Goal: Transaction & Acquisition: Purchase product/service

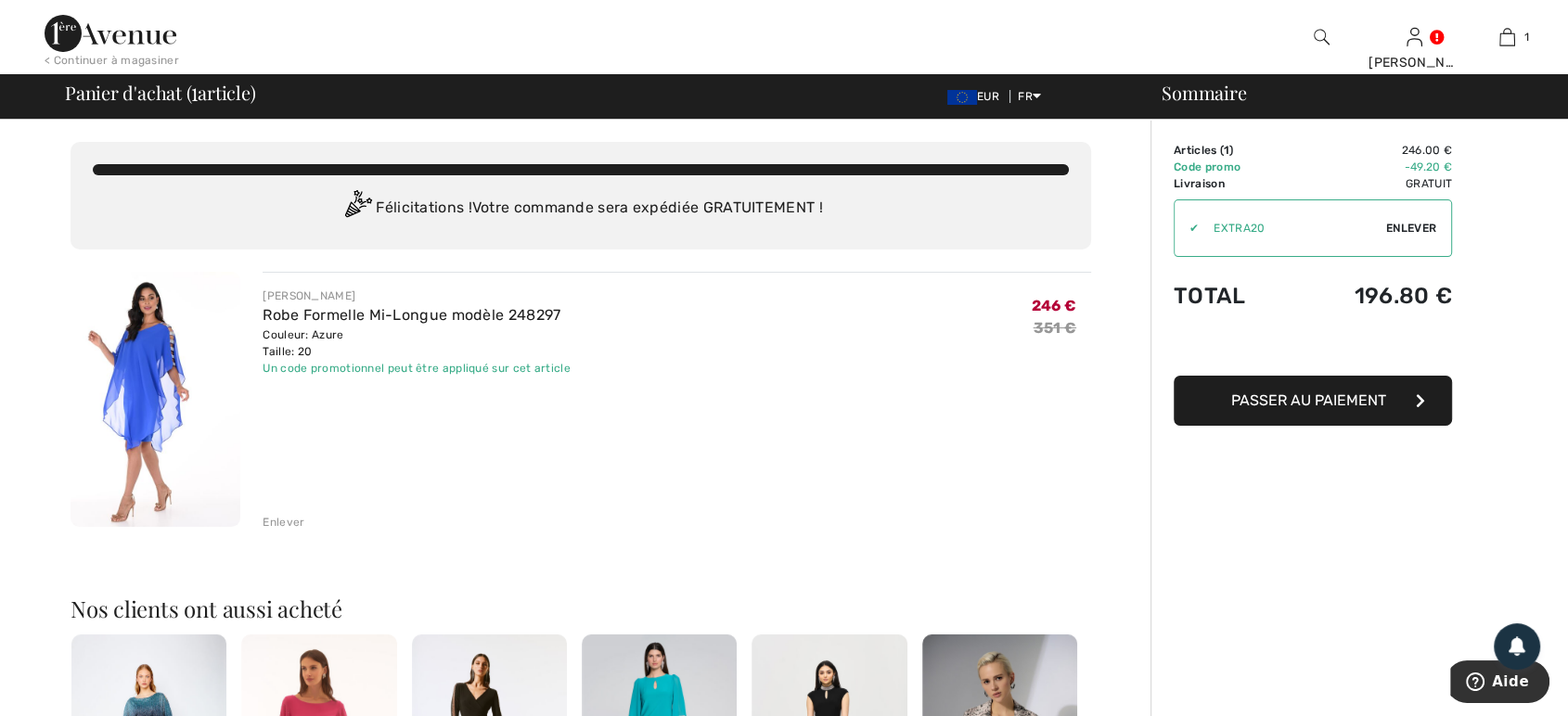
click at [1240, 402] on span "Passer au paiement" at bounding box center [1308, 400] width 154 height 18
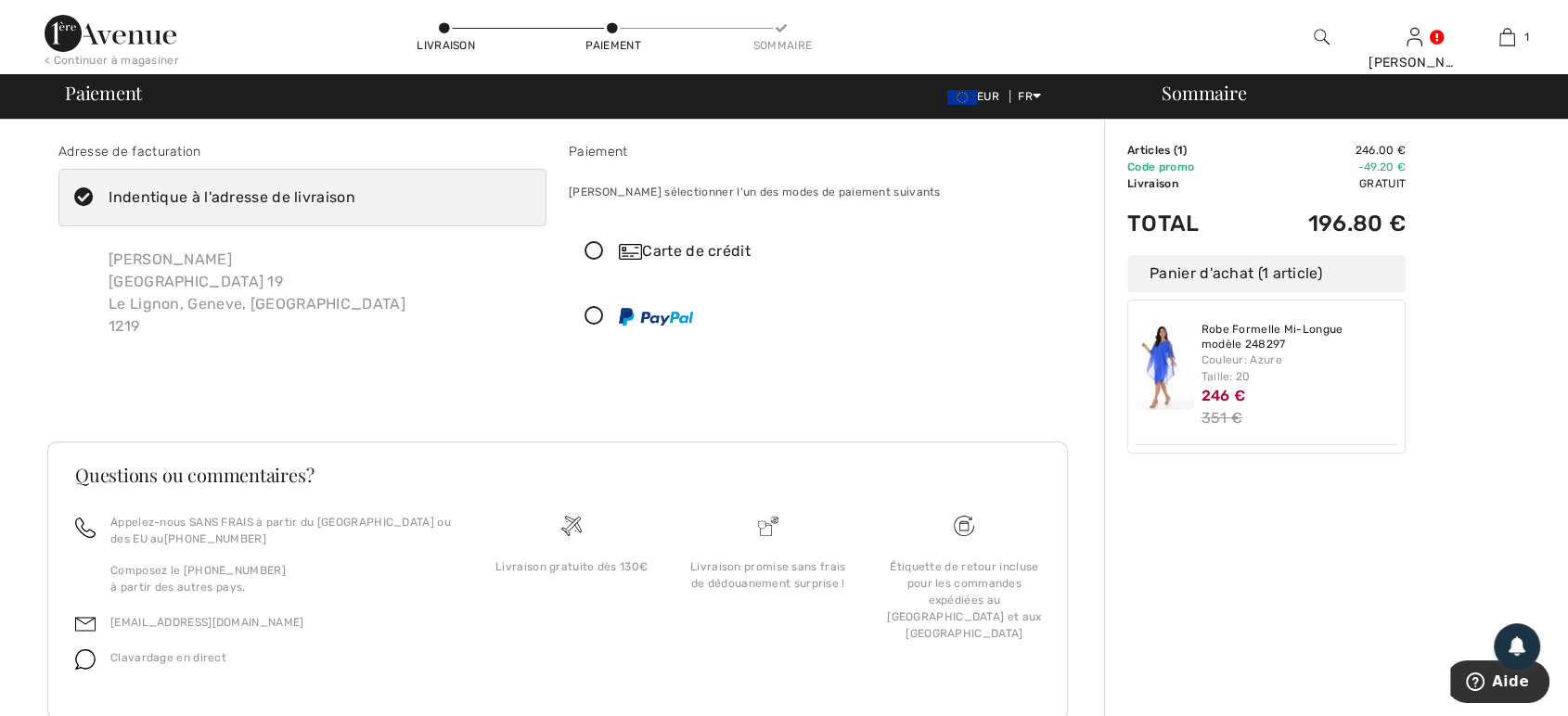
click at [1328, 622] on div "Sommaire Description Articles ( 1 ) 246.00 € Code promo -49.20 € Livraison Grat…" at bounding box center [1335, 443] width 463 height 647
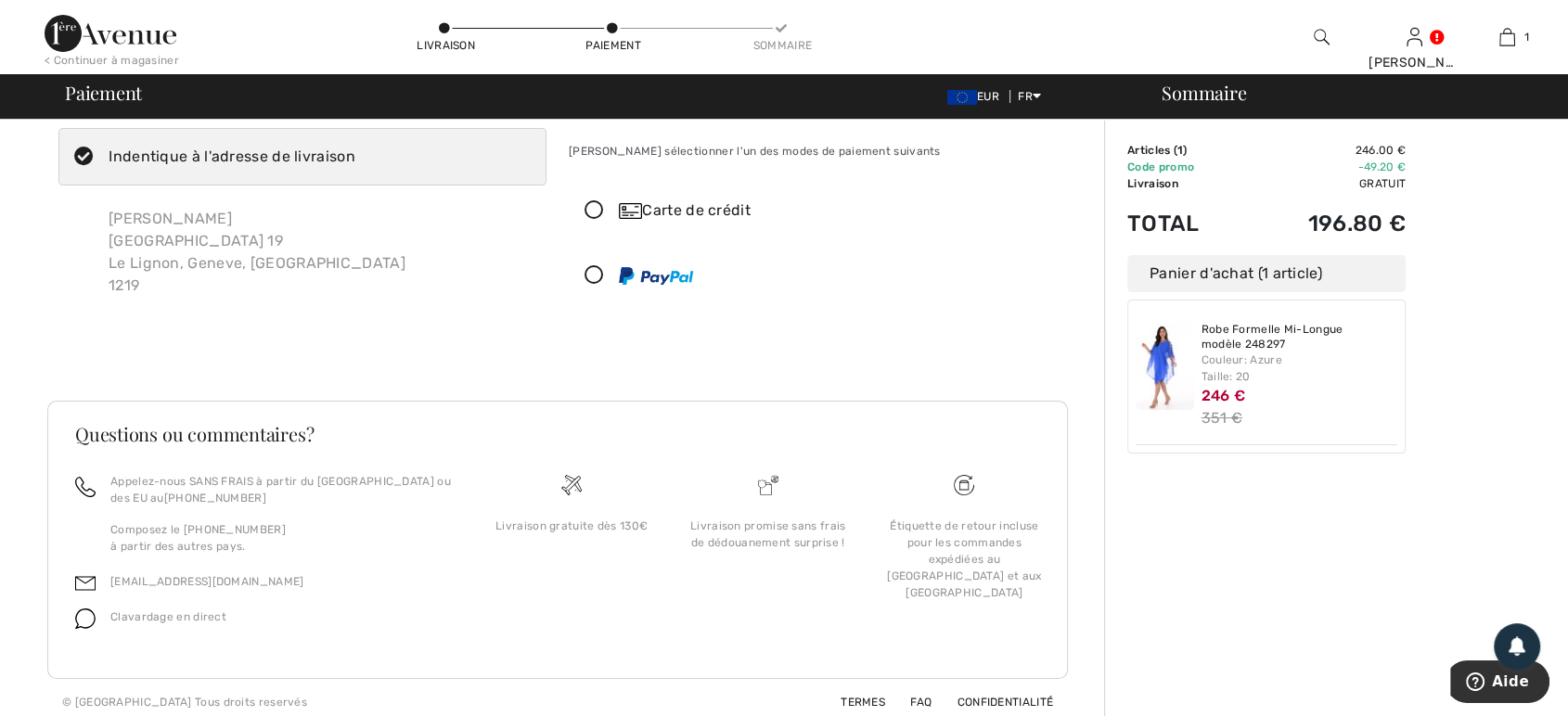
scroll to position [49, 0]
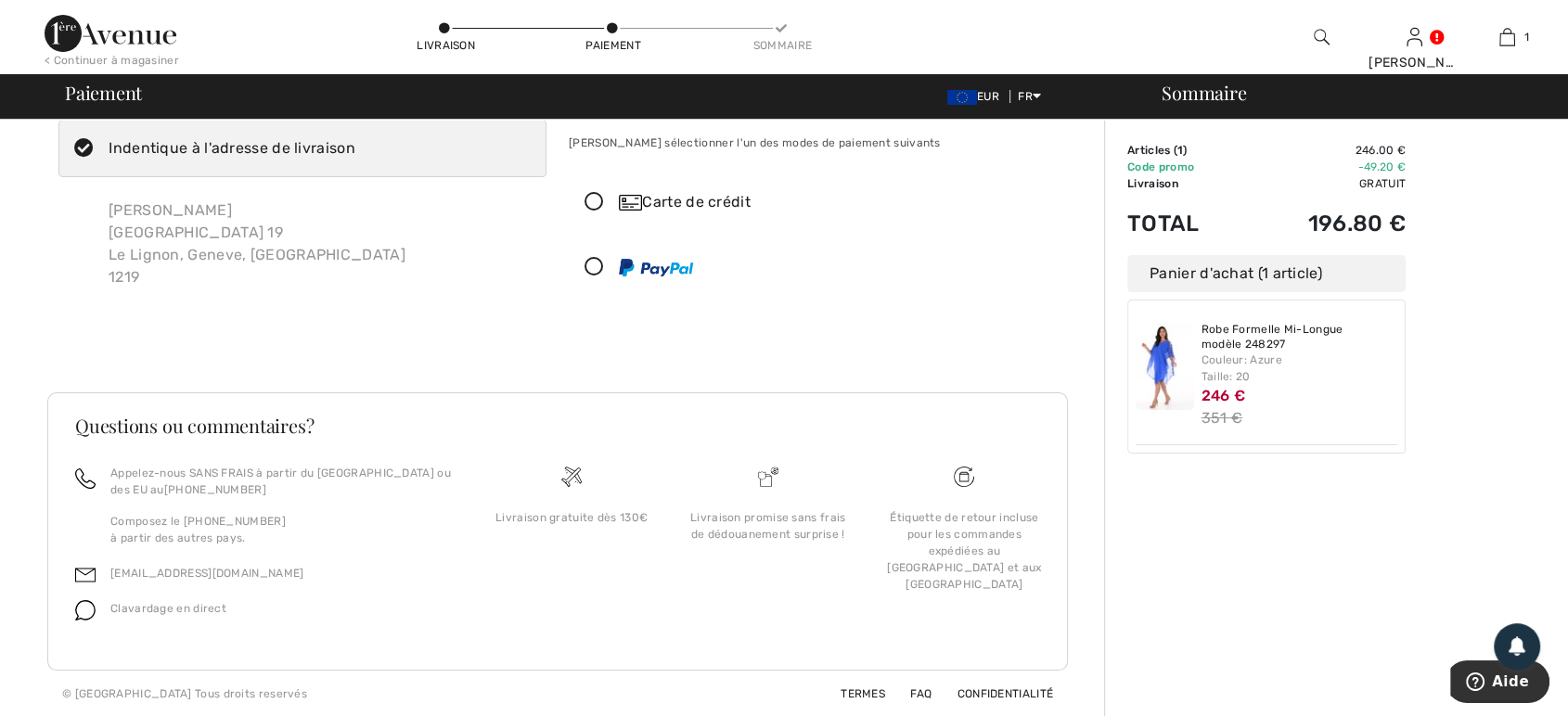
click at [596, 264] on icon at bounding box center [594, 267] width 49 height 20
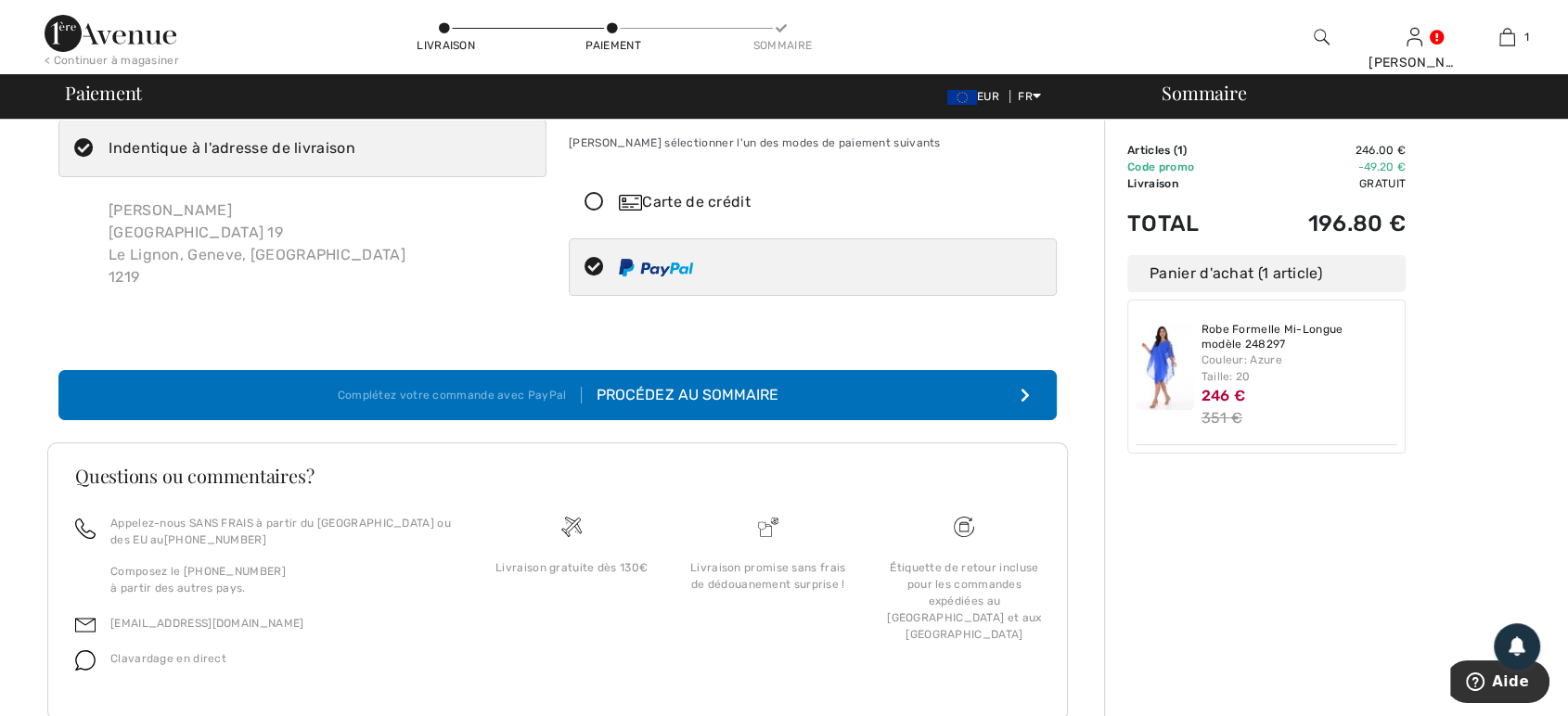
click at [738, 385] on div "Procédez au sommaire" at bounding box center [679, 396] width 195 height 22
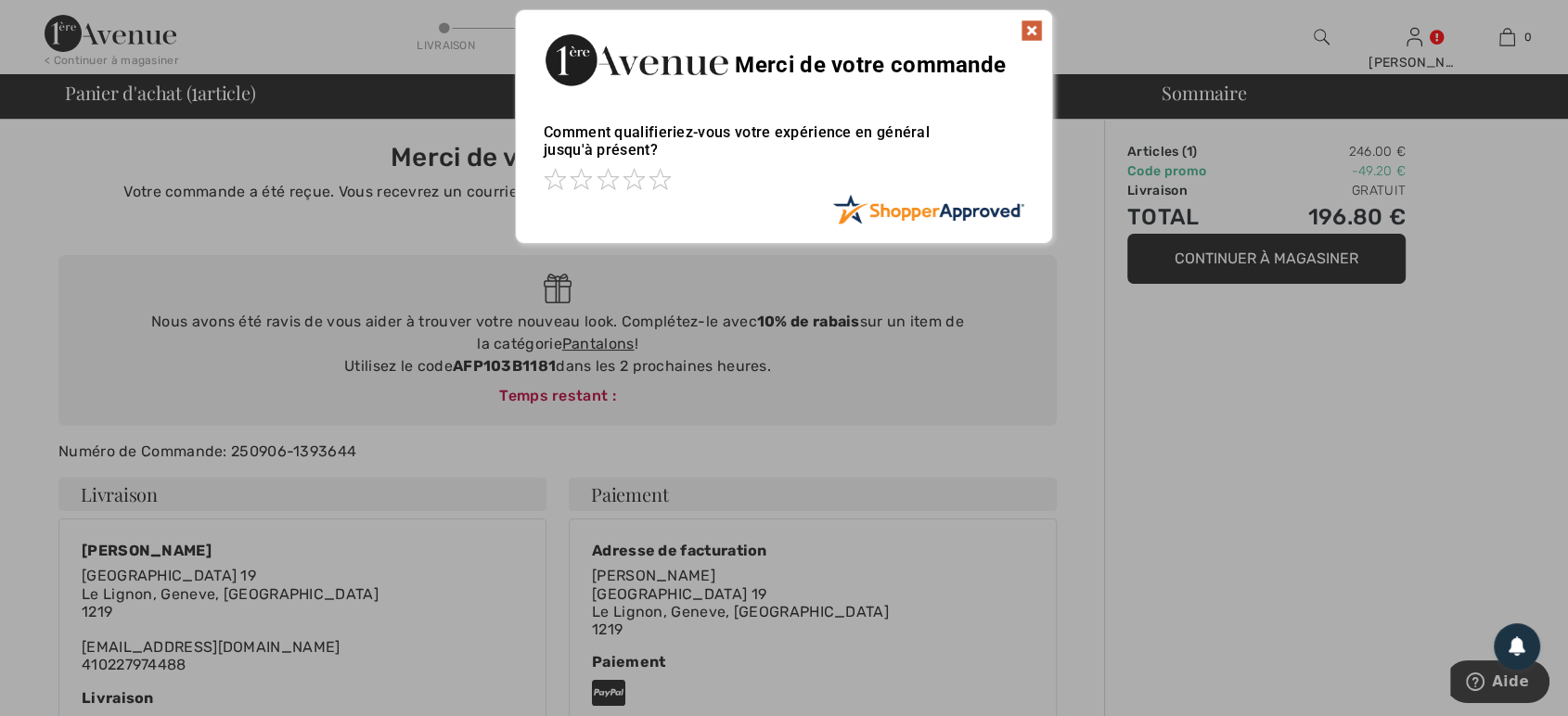
click at [1033, 41] on img at bounding box center [1031, 31] width 22 height 22
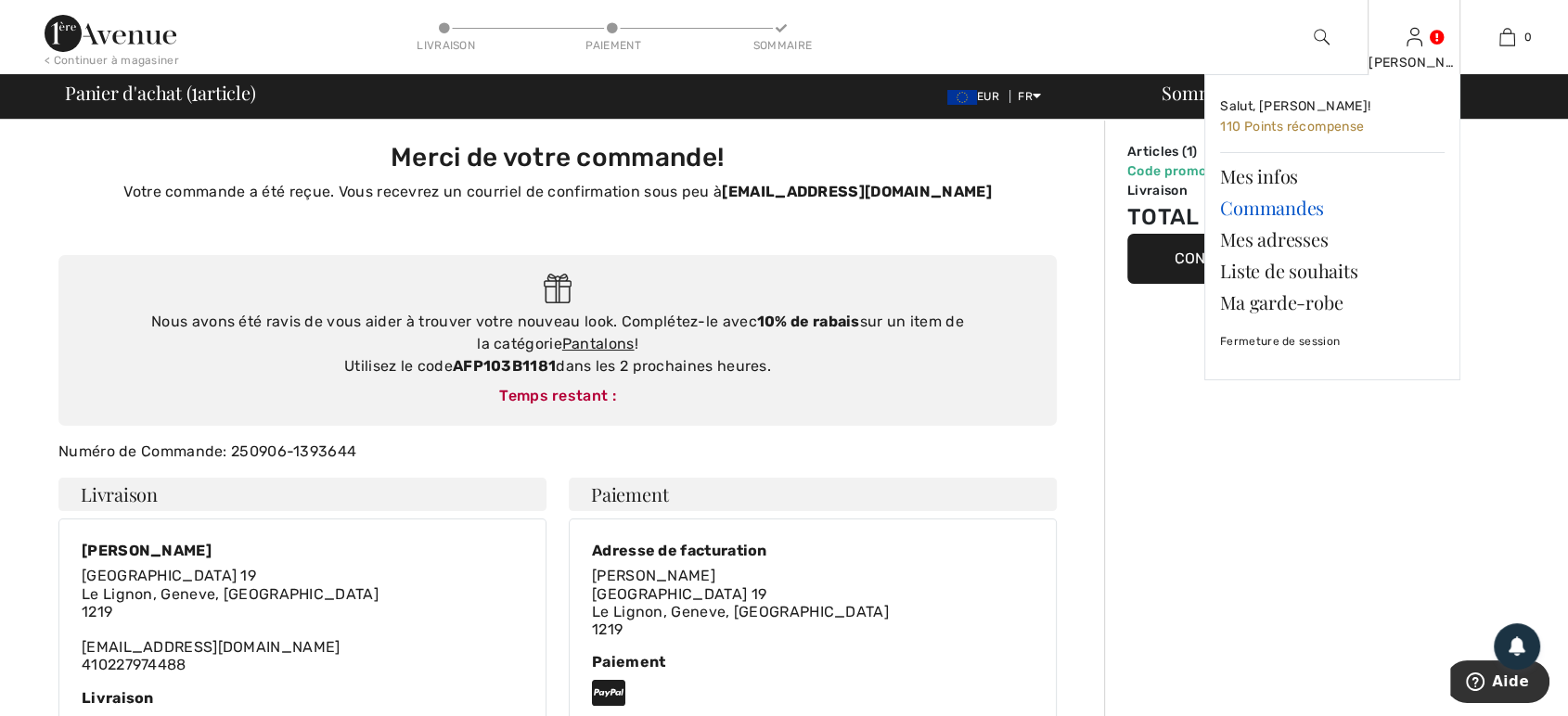
click at [1242, 205] on link "Commandes" at bounding box center [1332, 208] width 224 height 32
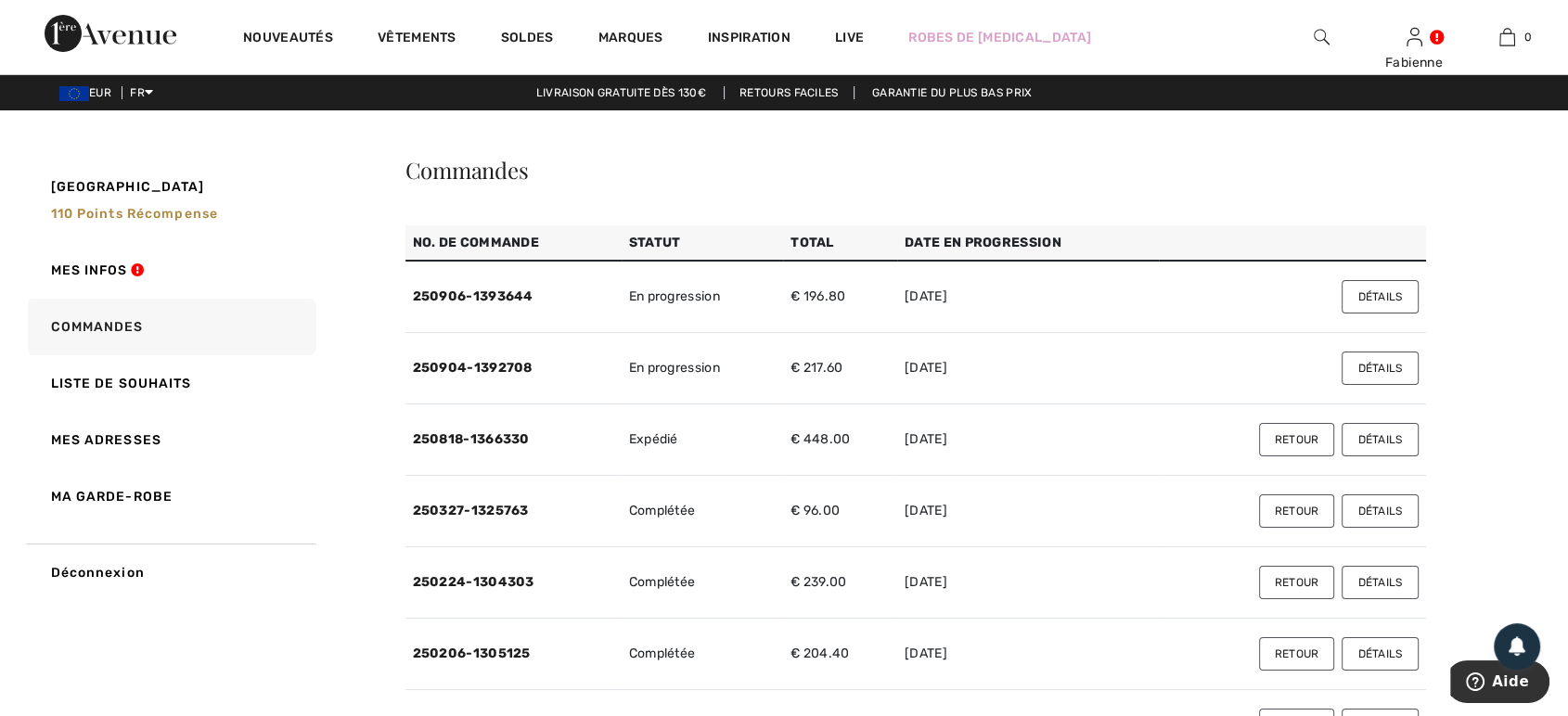
click at [1369, 295] on button "Détails" at bounding box center [1379, 297] width 76 height 34
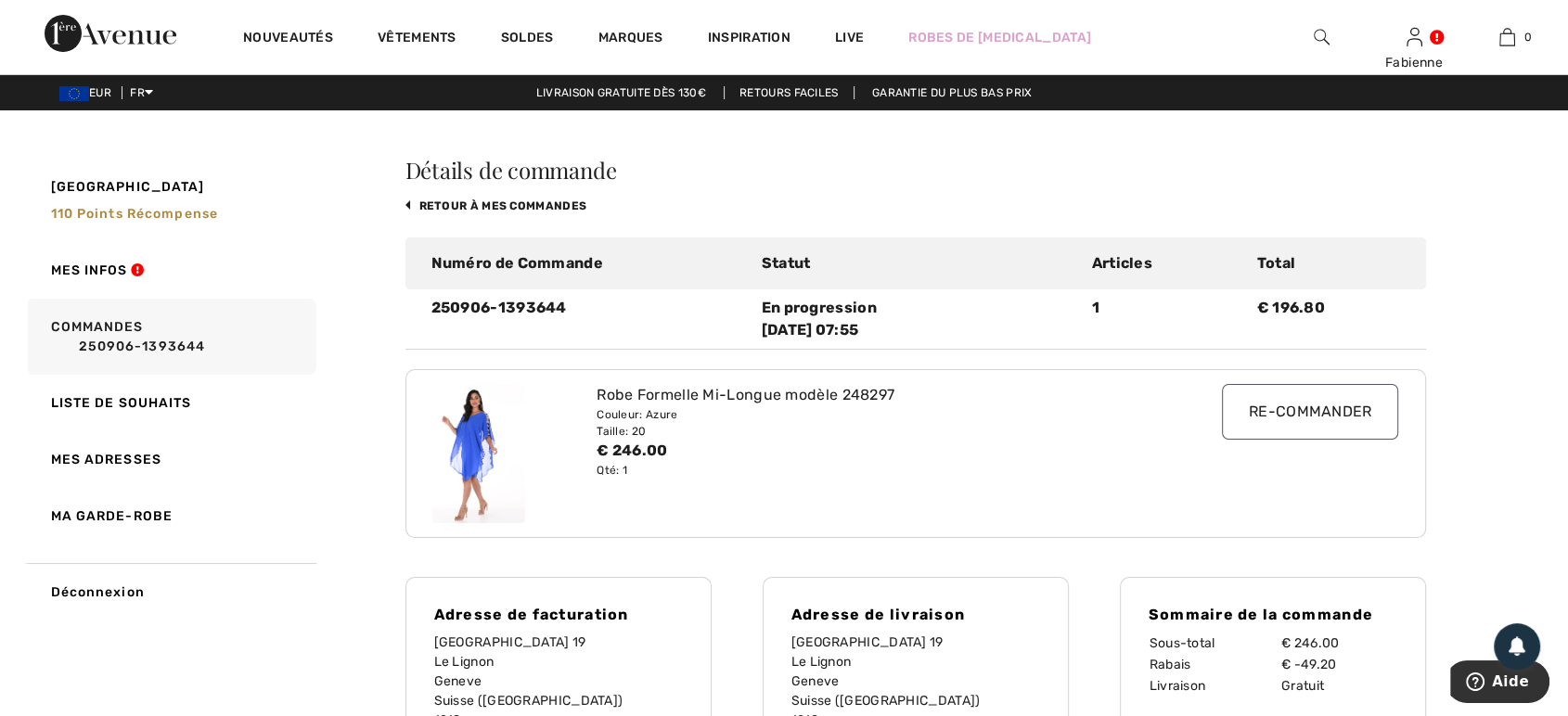
click at [1276, 426] on input "Re-commander" at bounding box center [1310, 412] width 177 height 56
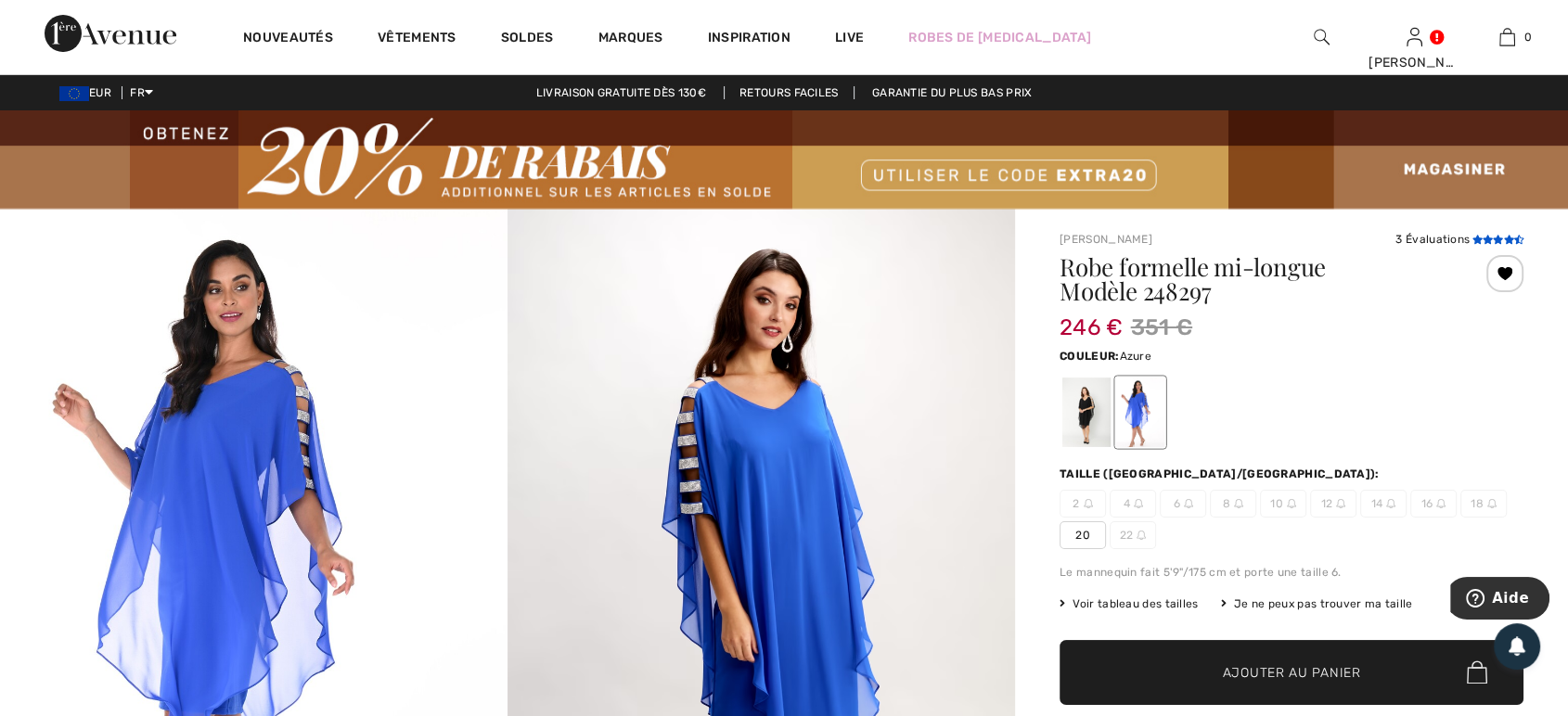
click at [1497, 241] on icon at bounding box center [1497, 239] width 10 height 9
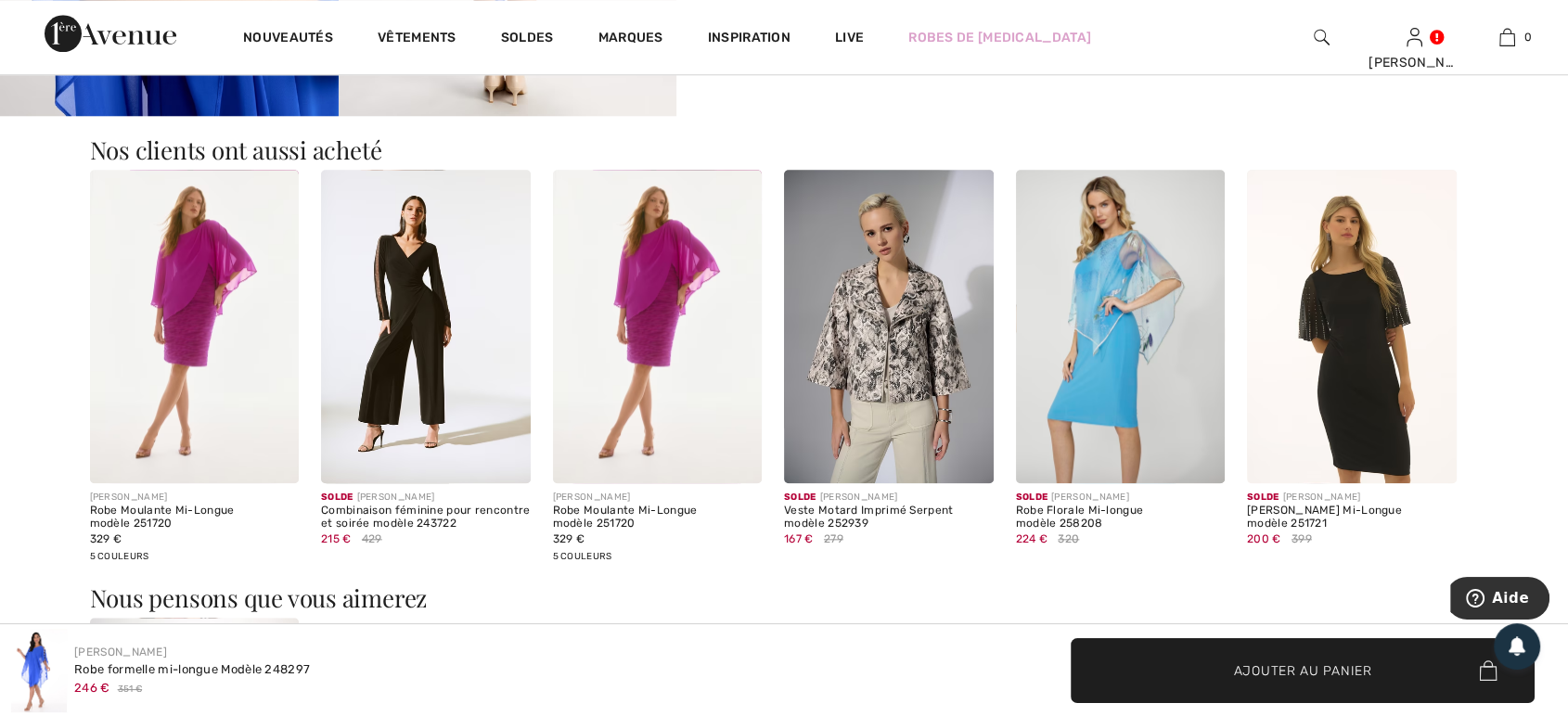
scroll to position [1828, 0]
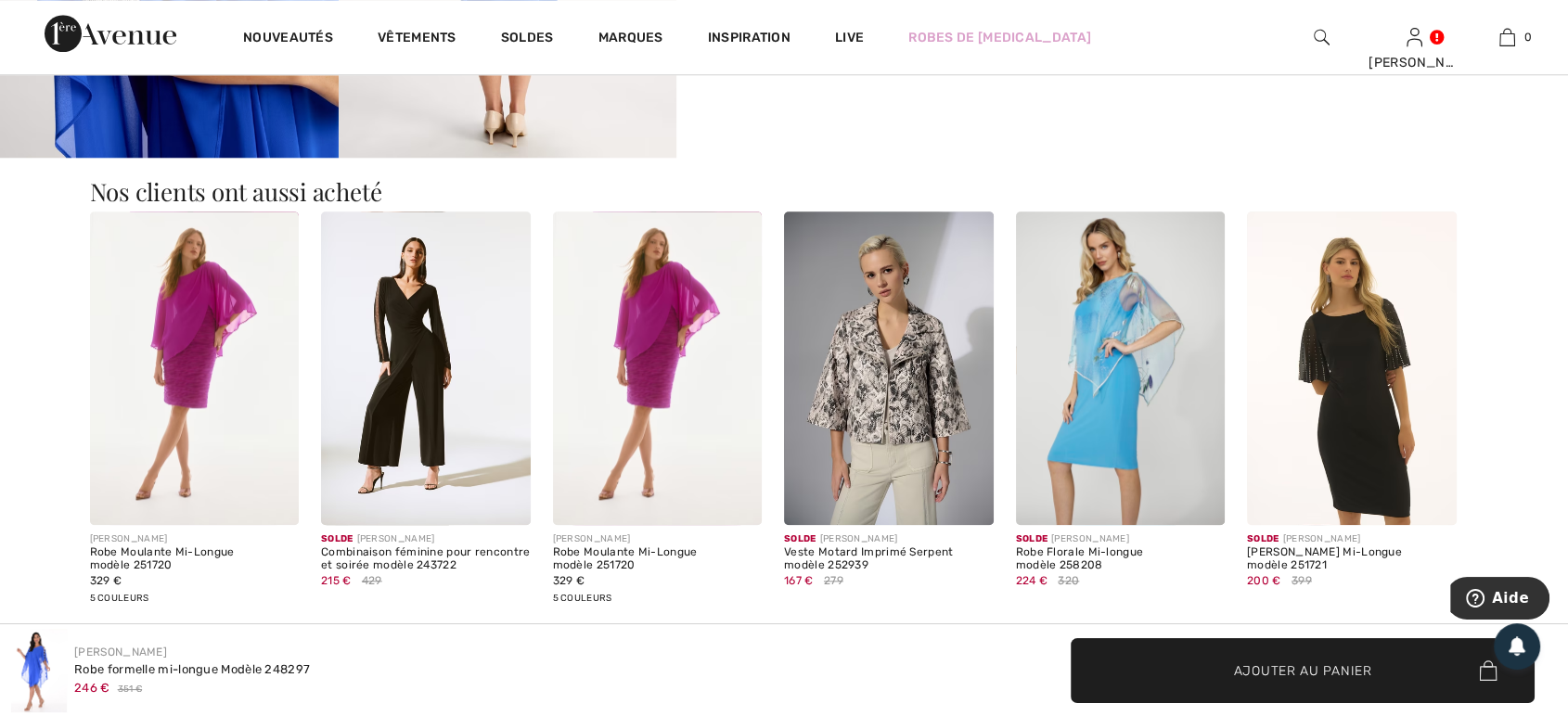
click at [1166, 381] on img at bounding box center [1119, 368] width 209 height 314
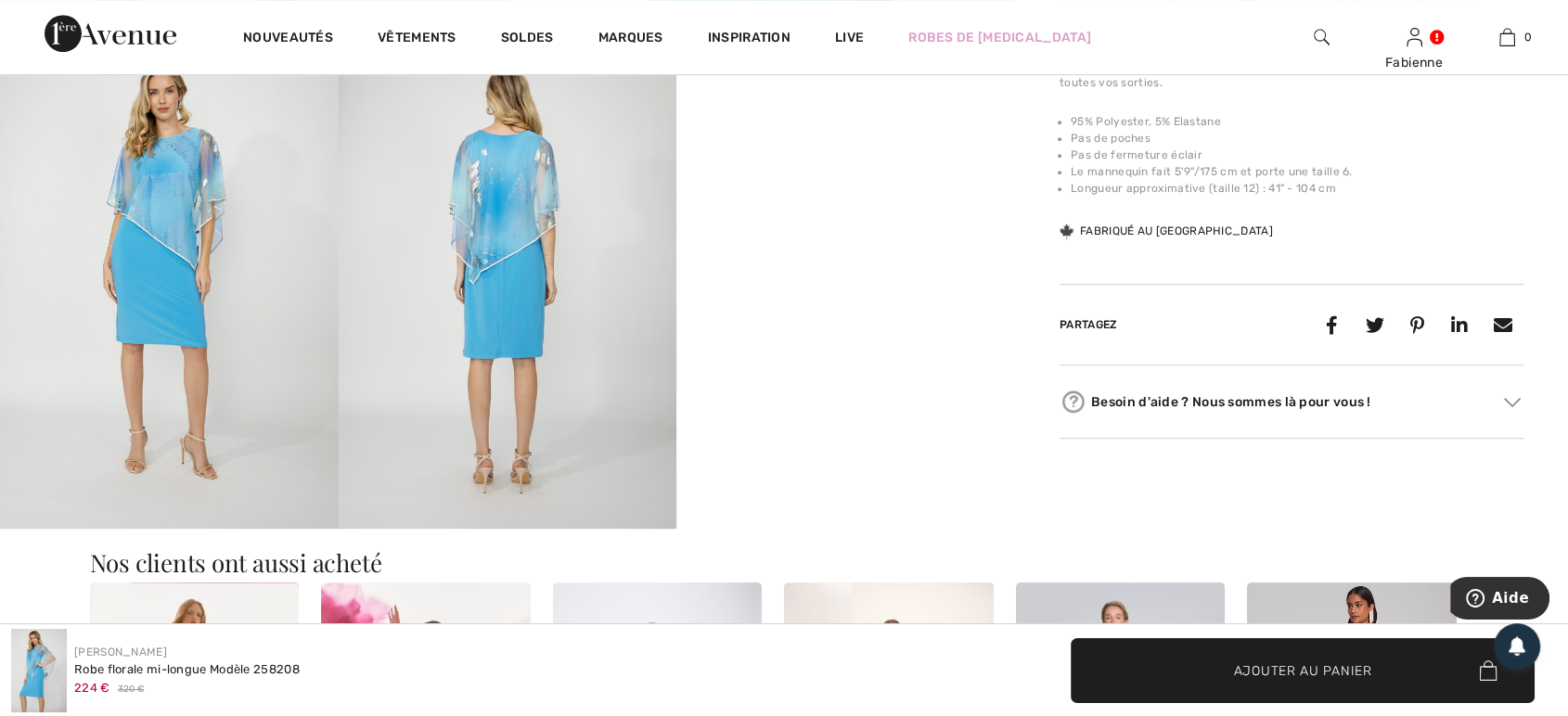
scroll to position [907, 0]
